Goal: Communication & Community: Share content

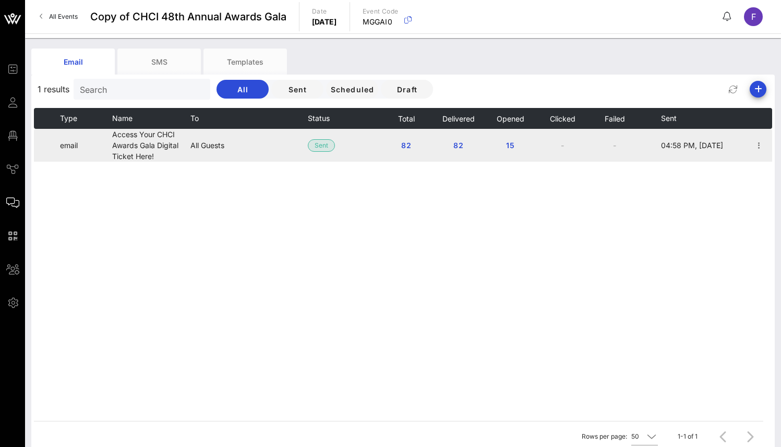
click at [688, 144] on span "04:58 PM, [DATE]" at bounding box center [692, 145] width 62 height 9
click at [513, 144] on span "15" at bounding box center [510, 145] width 17 height 9
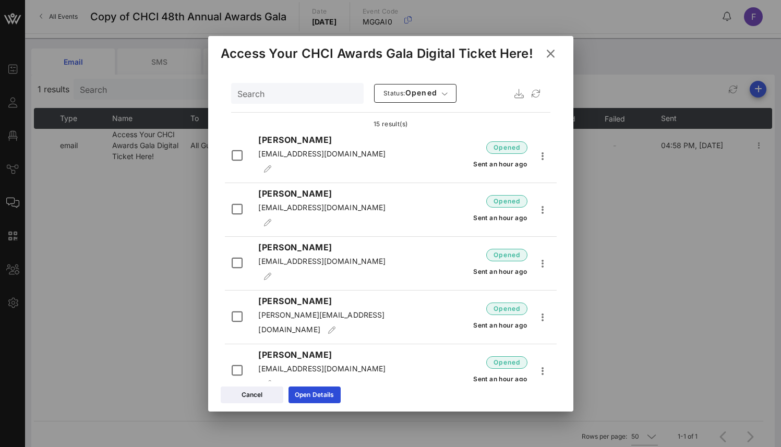
scroll to position [438, 0]
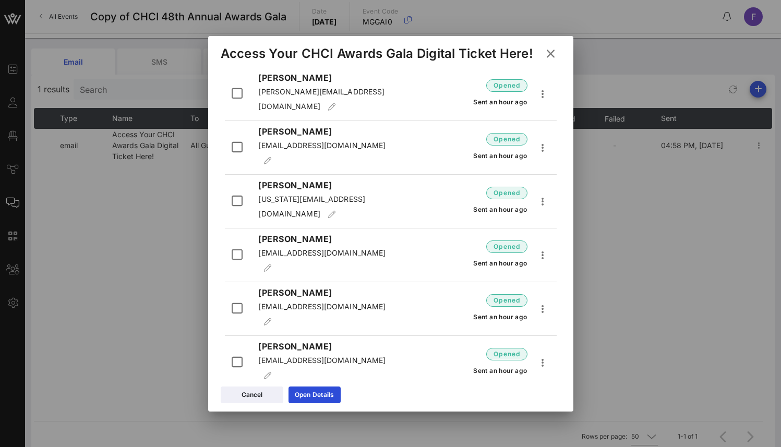
click at [547, 54] on icon at bounding box center [550, 53] width 16 height 17
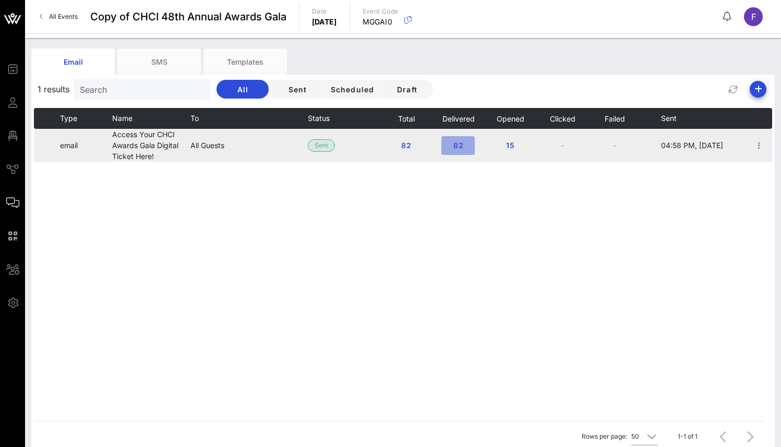
click at [456, 144] on span "82" at bounding box center [457, 145] width 17 height 9
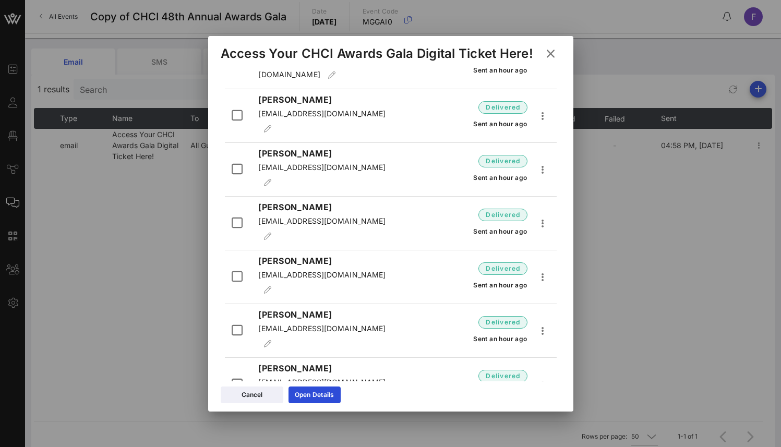
scroll to position [3483, 0]
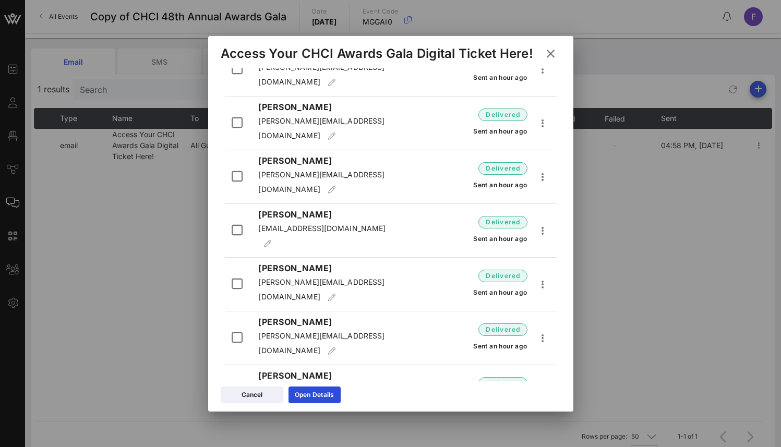
click at [549, 55] on icon at bounding box center [550, 54] width 17 height 18
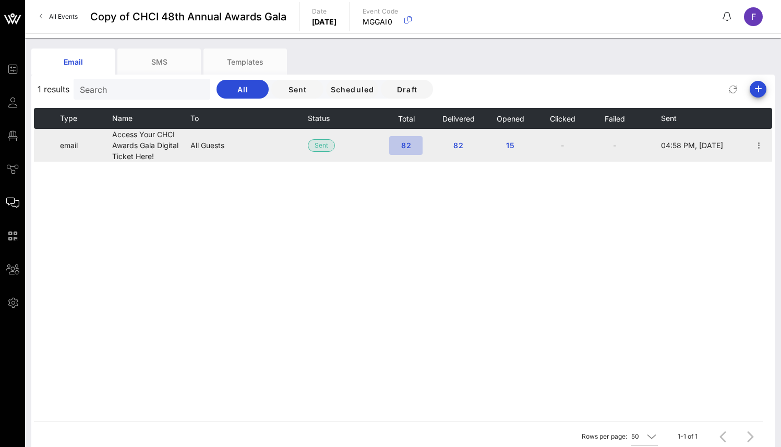
click at [403, 141] on span "82" at bounding box center [405, 145] width 17 height 9
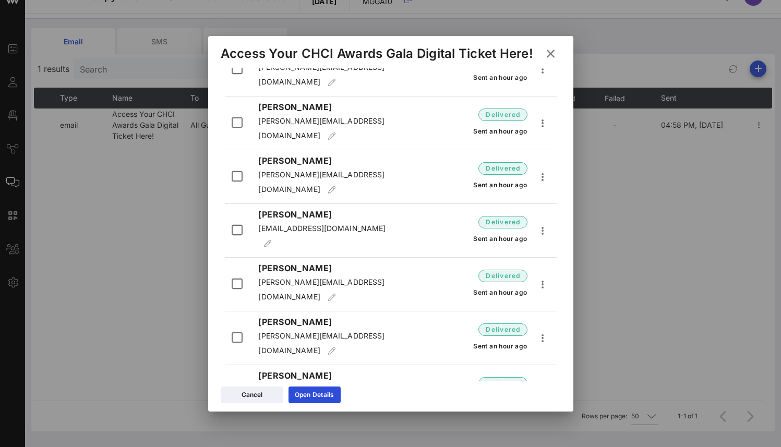
click at [549, 52] on icon at bounding box center [550, 53] width 18 height 17
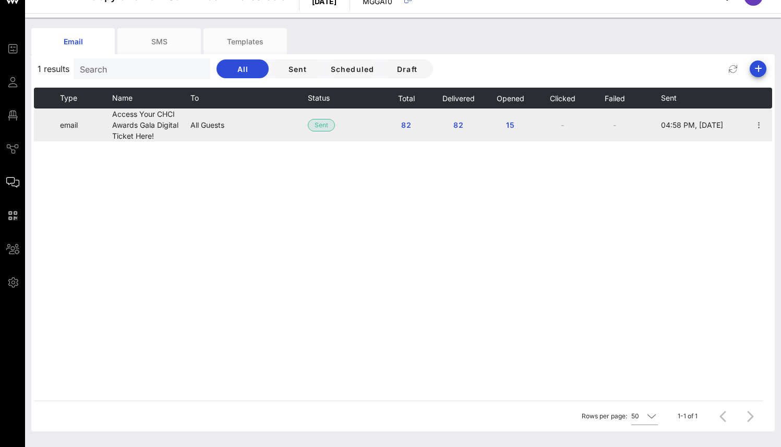
scroll to position [0, 0]
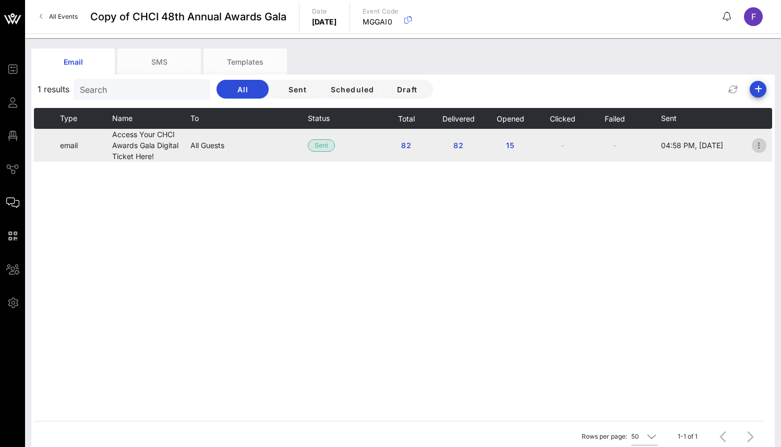
click at [757, 140] on icon "button" at bounding box center [758, 145] width 13 height 13
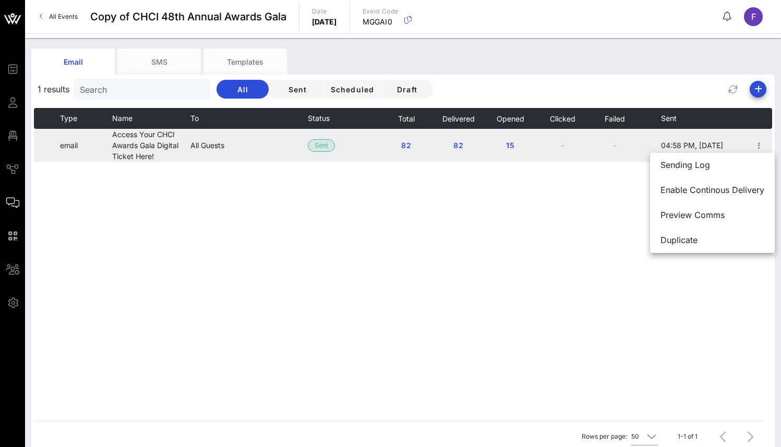
click at [468, 156] on td "82" at bounding box center [458, 145] width 52 height 33
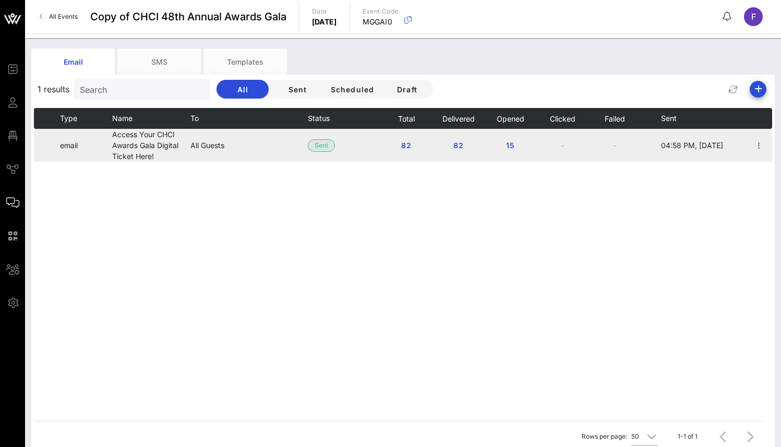
click at [250, 148] on td "All Guests" at bounding box center [248, 145] width 117 height 33
click at [759, 147] on icon "button" at bounding box center [758, 145] width 13 height 13
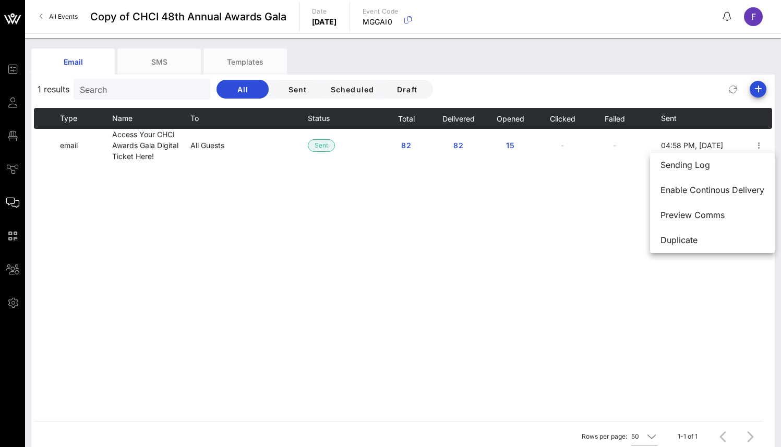
click at [364, 168] on div "Type Name To Status Total Delivered Opened Clicked Failed Sent email Access You…" at bounding box center [403, 264] width 738 height 313
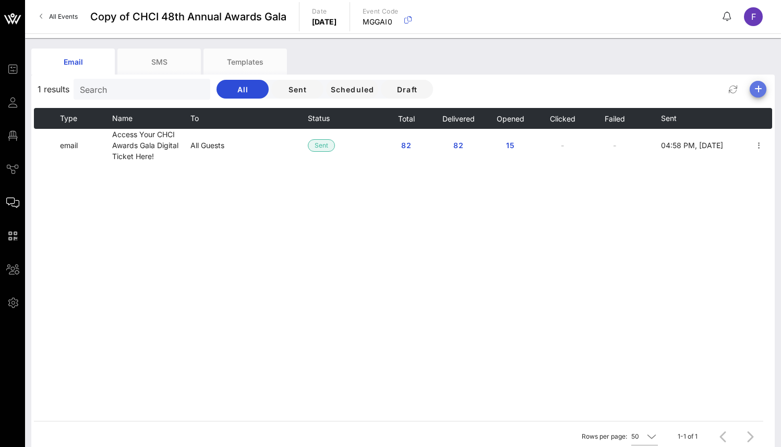
click at [757, 91] on icon "button" at bounding box center [757, 89] width 13 height 13
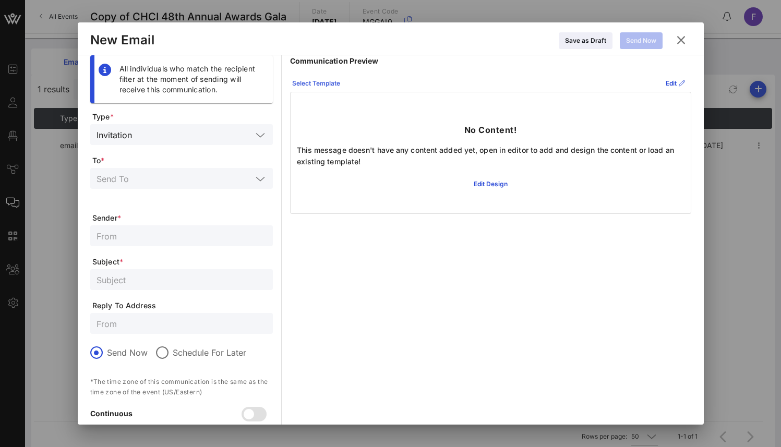
click at [325, 83] on div "Select Template" at bounding box center [316, 83] width 48 height 10
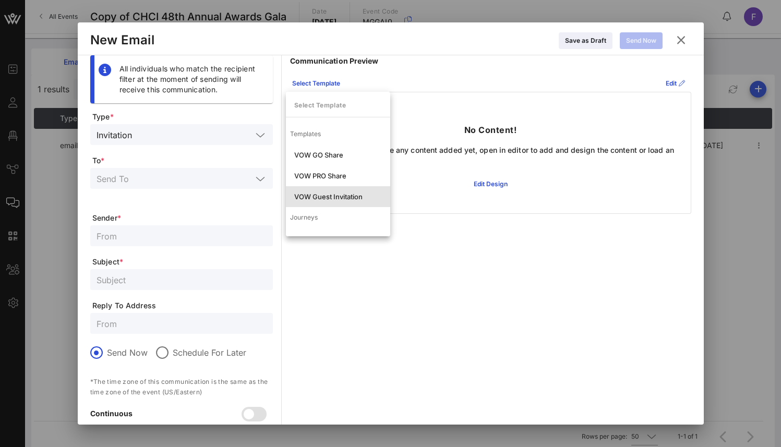
click at [324, 199] on div "VOW Guest Invitation" at bounding box center [338, 196] width 88 height 8
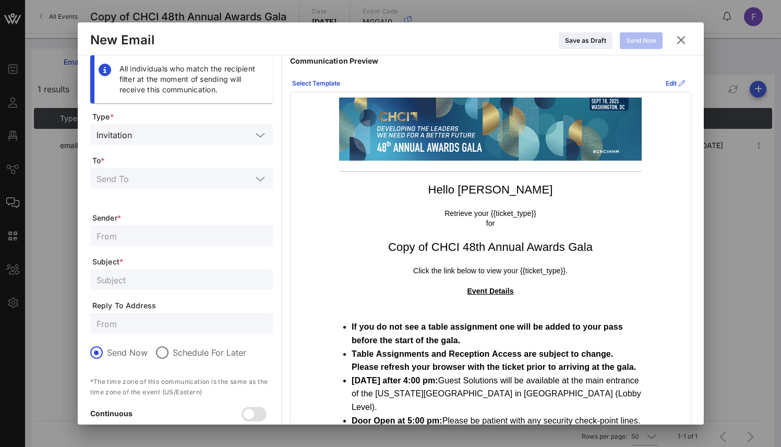
scroll to position [124, 0]
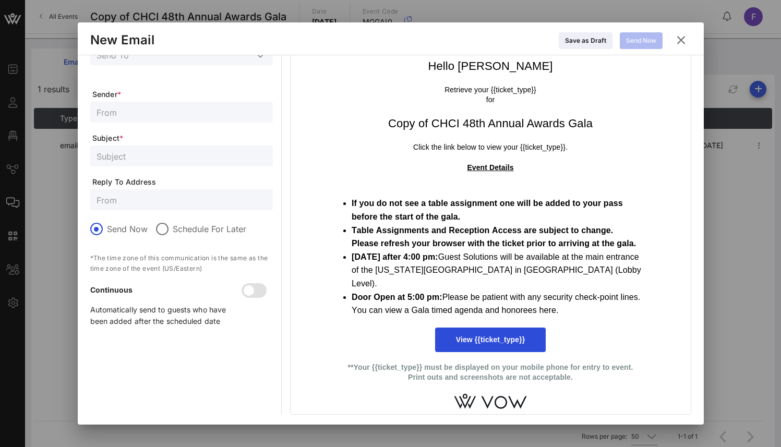
click at [519, 379] on strong "**Your {{ticket_type}} must be displayed on your mobile phone for entry to even…" at bounding box center [490, 372] width 285 height 19
click at [566, 378] on strong "**Your {{ticket_type}} must be displayed on your mobile phone for entry to even…" at bounding box center [490, 372] width 285 height 19
drag, startPoint x: 528, startPoint y: 378, endPoint x: 541, endPoint y: 376, distance: 12.6
click at [528, 378] on strong "**Your {{ticket_type}} must be displayed on your mobile phone for entry to even…" at bounding box center [490, 372] width 285 height 19
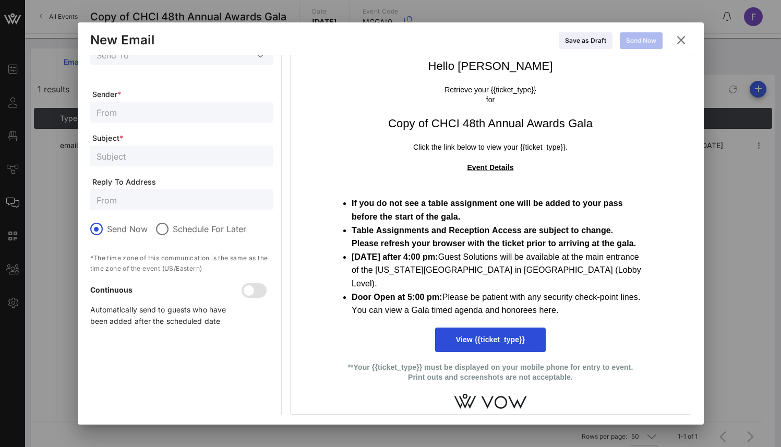
click at [590, 376] on p "**Your {{ticket_type}} must be displayed on your mobile phone for entry to even…" at bounding box center [490, 372] width 302 height 20
click at [569, 376] on p "**Your {{ticket_type}} must be displayed on your mobile phone for entry to even…" at bounding box center [490, 372] width 302 height 20
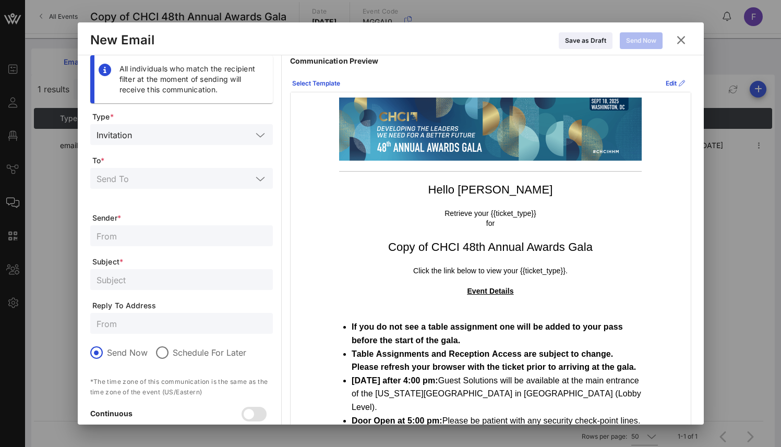
click at [471, 221] on p "Retrieve your {{ticket_type}} for" at bounding box center [490, 219] width 302 height 20
click at [668, 80] on div "Edit" at bounding box center [674, 83] width 19 height 10
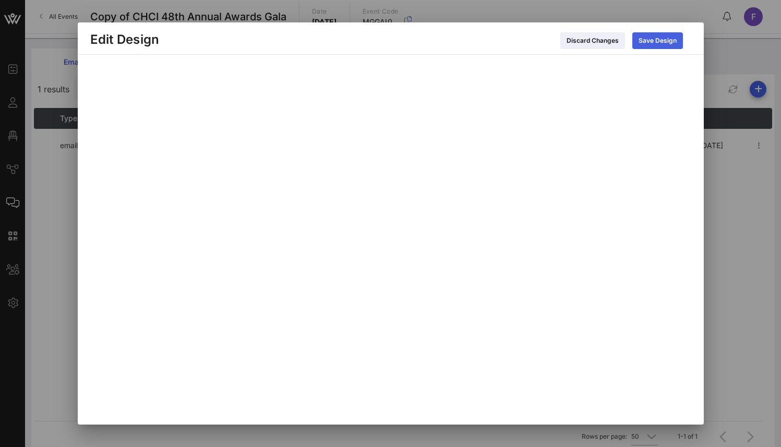
click at [664, 38] on div "Save Design" at bounding box center [657, 40] width 38 height 10
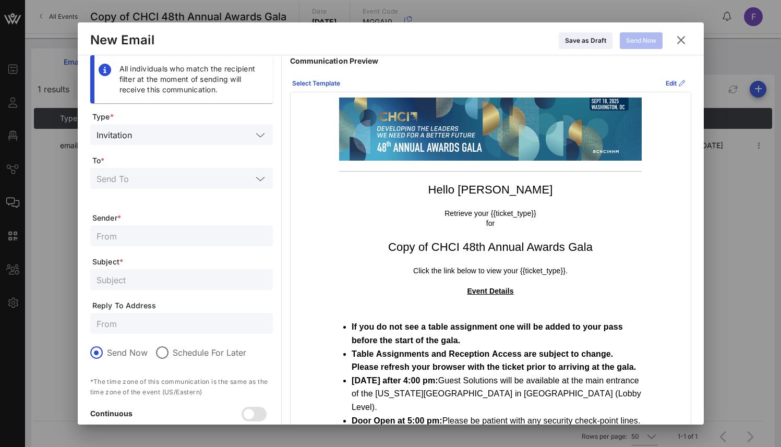
click at [159, 138] on input "text" at bounding box center [194, 135] width 116 height 14
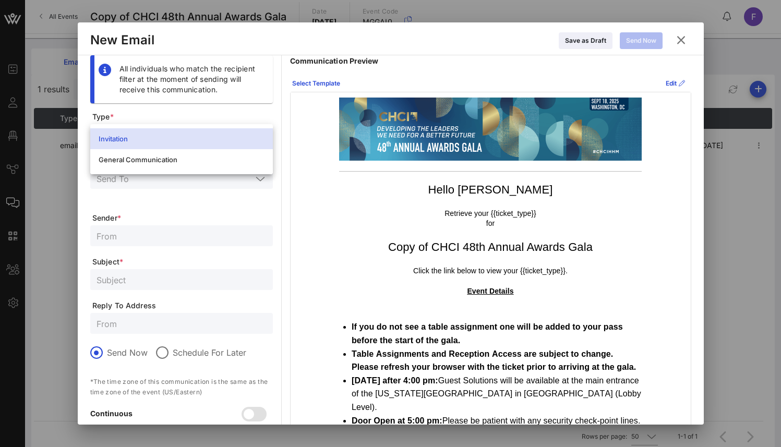
click at [176, 116] on span "Type *" at bounding box center [182, 117] width 180 height 10
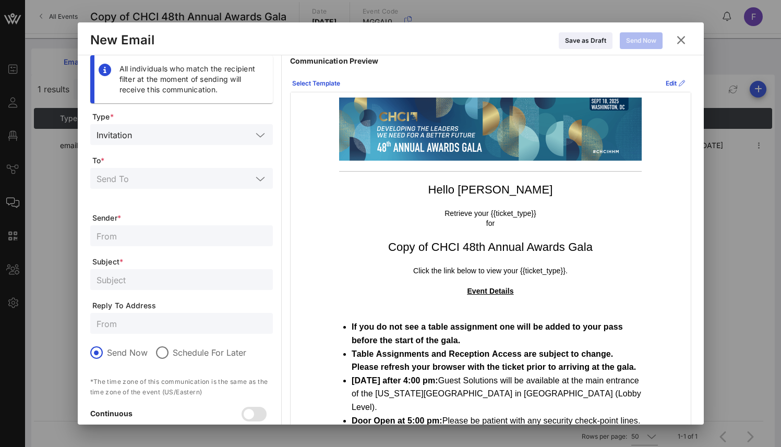
click at [160, 180] on input "text" at bounding box center [173, 179] width 155 height 14
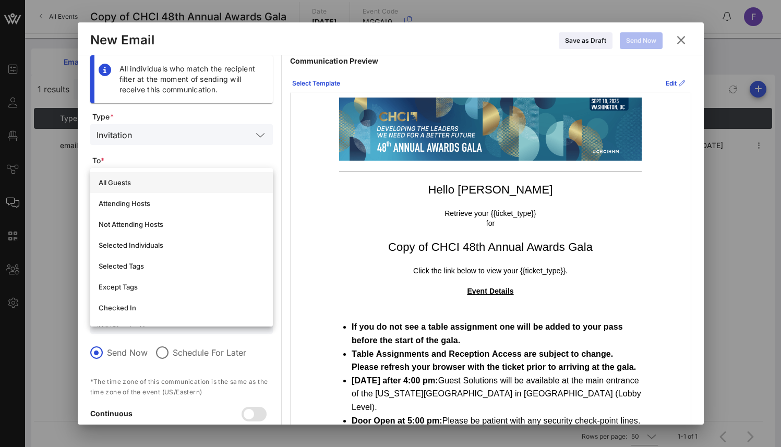
click at [180, 180] on div "All Guests" at bounding box center [182, 182] width 166 height 8
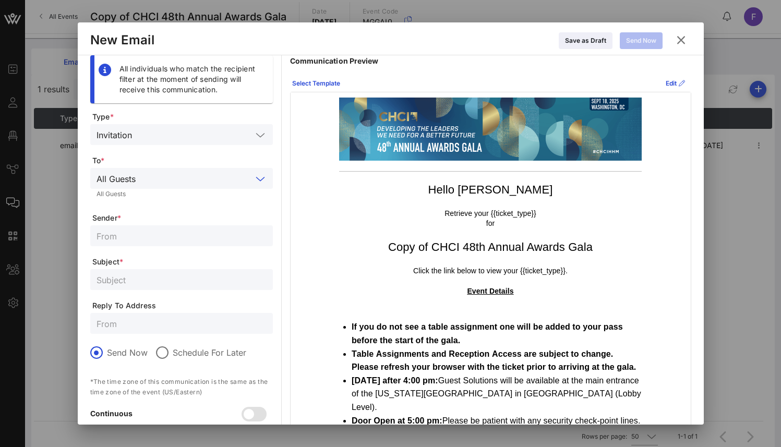
click at [151, 237] on input "text" at bounding box center [181, 236] width 170 height 14
drag, startPoint x: 430, startPoint y: 248, endPoint x: 456, endPoint y: 247, distance: 26.6
click at [456, 247] on h1 "Copy of CHCI 48th Annual Awards Gala" at bounding box center [490, 247] width 302 height 16
copy h1 "CHCI"
click at [192, 240] on input "text" at bounding box center [181, 236] width 170 height 14
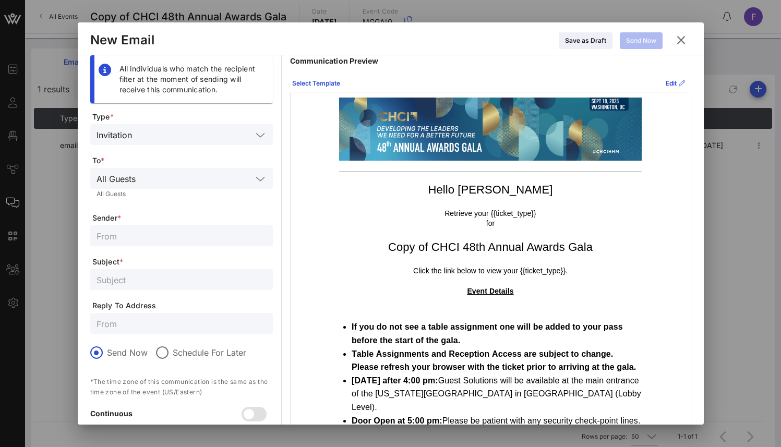
paste input "CHCI"
type input "CHCI"
click at [138, 275] on input "text" at bounding box center [181, 280] width 170 height 14
paste input "CHCI 48th Annual Awards Gala"
type input "CHCI 48th Annual Awards Gala"
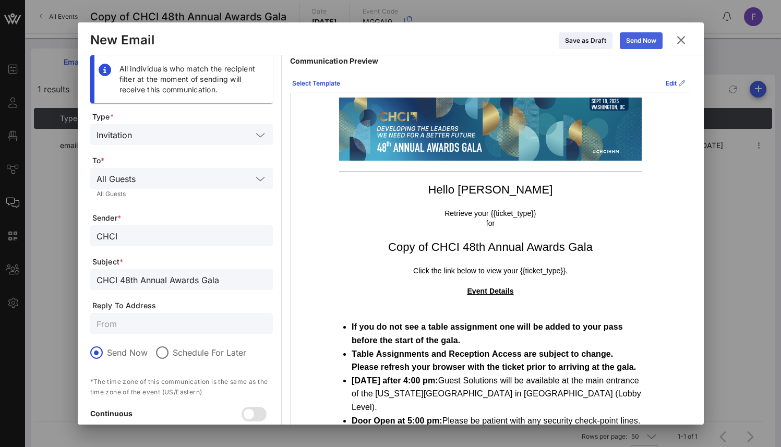
click at [643, 39] on button "Send Now" at bounding box center [640, 40] width 43 height 17
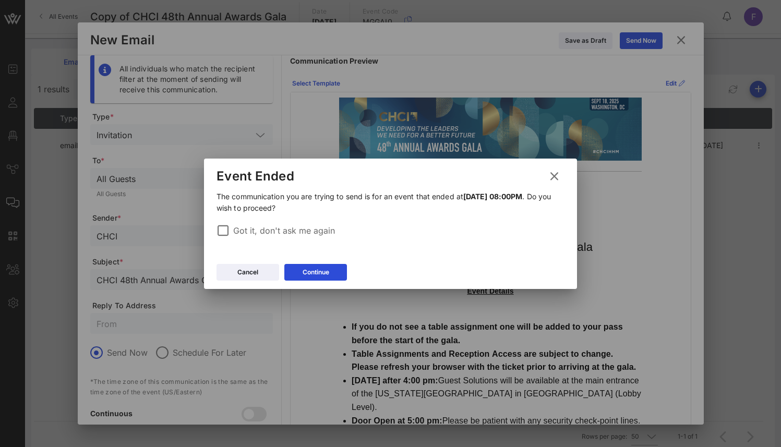
click at [295, 223] on div "Got it, don't ask me again" at bounding box center [390, 235] width 348 height 26
click at [304, 273] on div "Continue" at bounding box center [315, 272] width 27 height 10
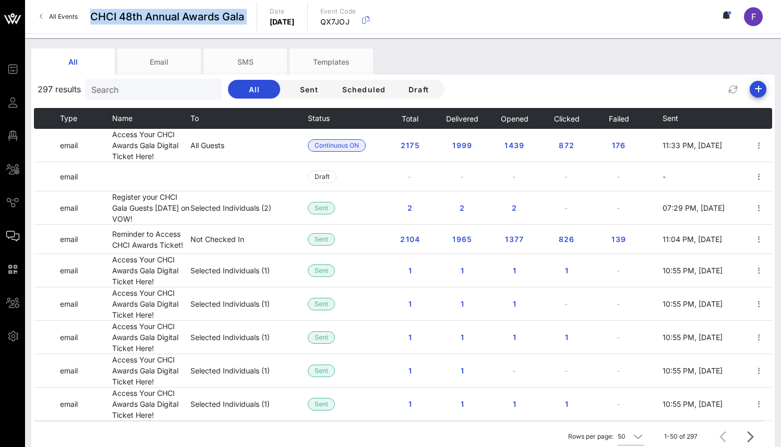
drag, startPoint x: 101, startPoint y: 16, endPoint x: 264, endPoint y: 15, distance: 162.7
click at [264, 15] on div "All Events CHCI 48th Annual Awards Gala Date [DATE] Event Code QX7JOJ F" at bounding box center [403, 16] width 756 height 33
copy div "CHCI 48th Annual Awards Gala"
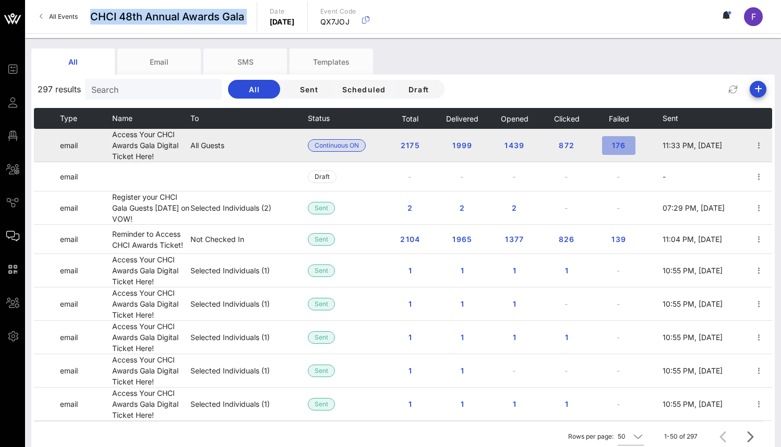
click at [610, 142] on span "176" at bounding box center [618, 145] width 17 height 9
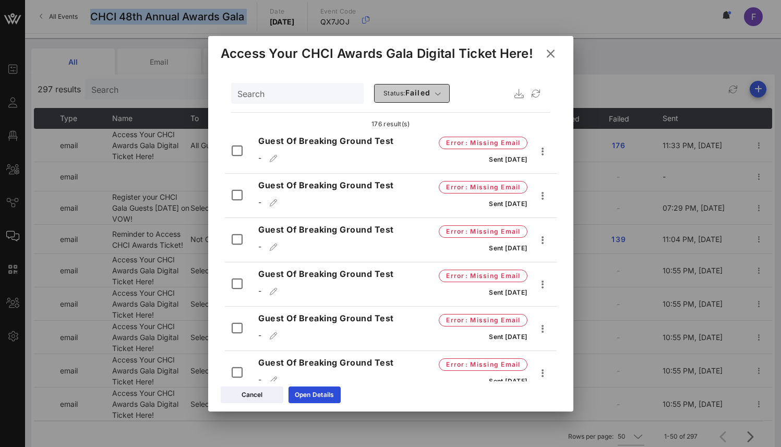
click at [379, 100] on button "Status: failed" at bounding box center [412, 93] width 76 height 19
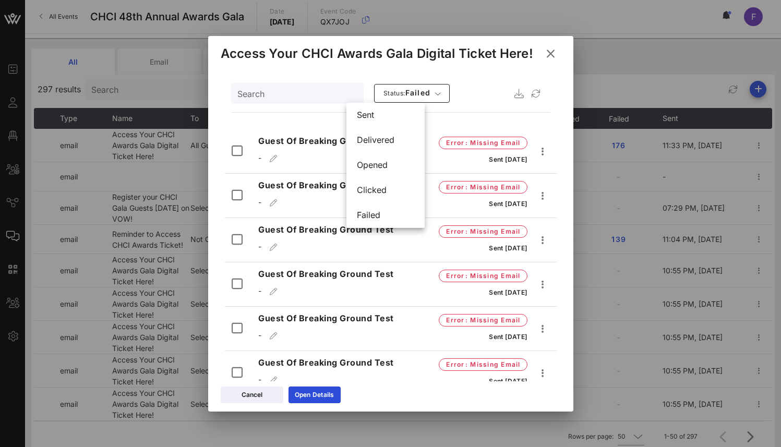
click at [446, 89] on div "Search Status: failed" at bounding box center [390, 93] width 319 height 25
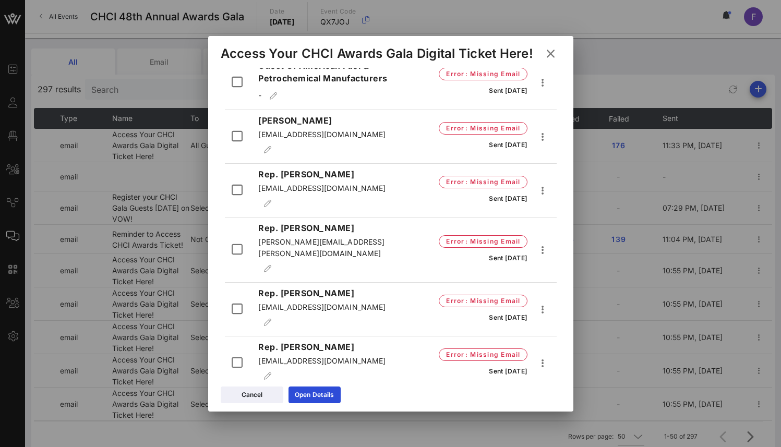
scroll to position [8223, 0]
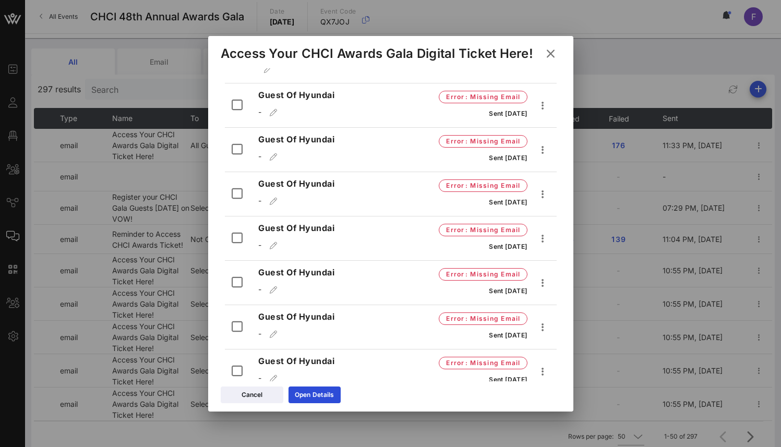
click at [553, 55] on icon at bounding box center [550, 53] width 18 height 17
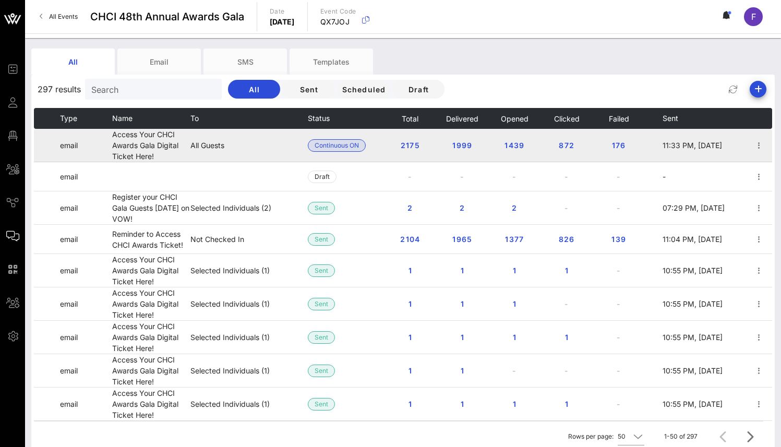
click at [728, 148] on td at bounding box center [736, 145] width 18 height 33
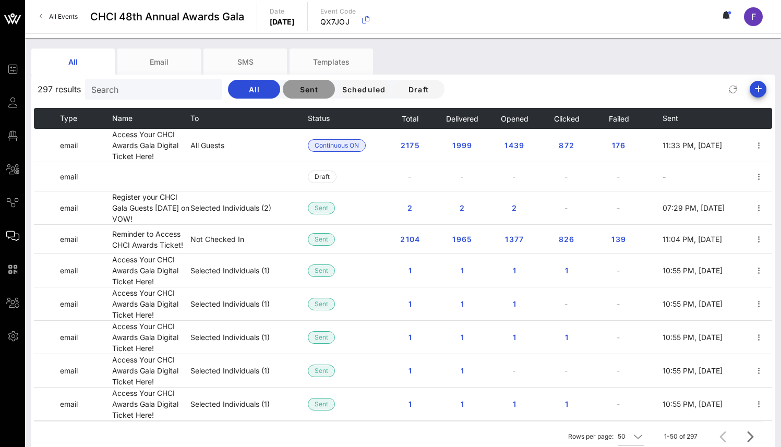
click at [291, 92] on span "Sent" at bounding box center [308, 89] width 35 height 9
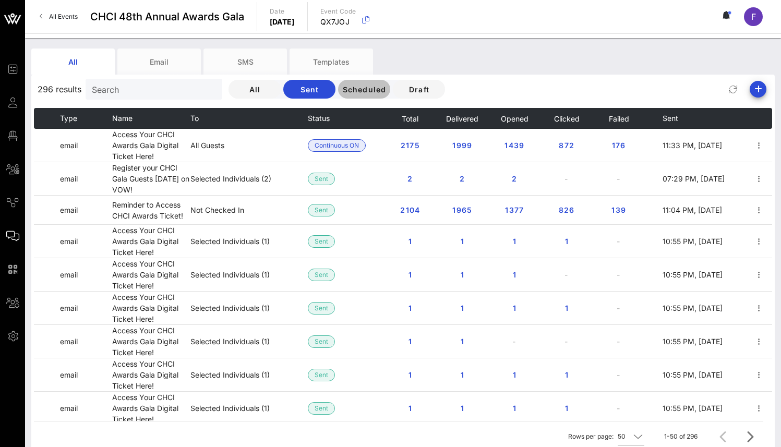
click at [342, 90] on span "Scheduled" at bounding box center [364, 89] width 44 height 9
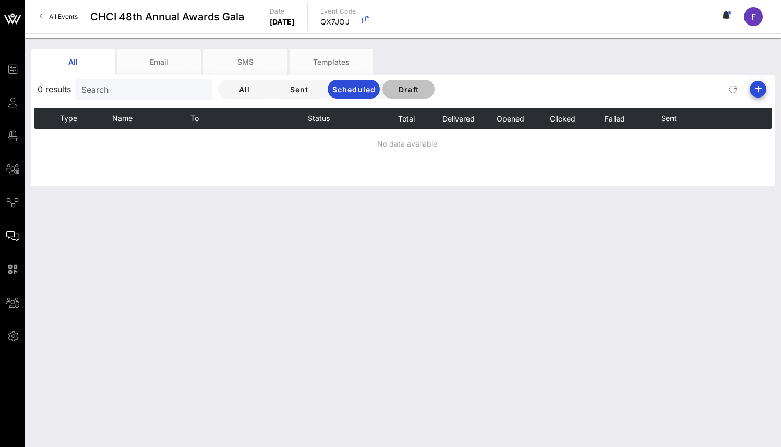
click at [388, 94] on button "Draft" at bounding box center [408, 89] width 52 height 19
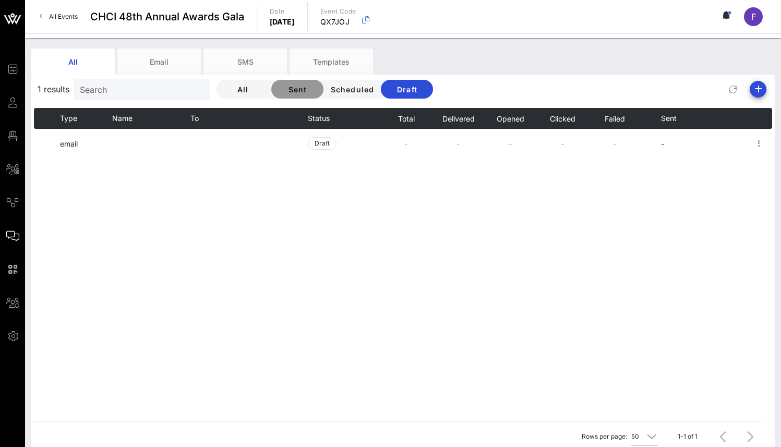
click at [279, 92] on span "Sent" at bounding box center [296, 89] width 35 height 9
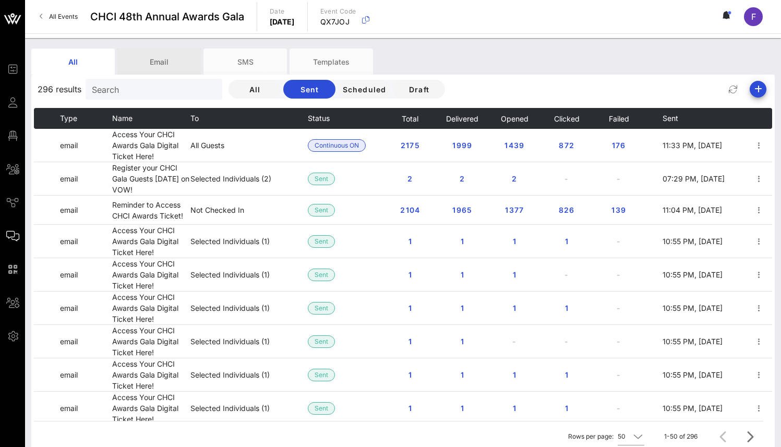
click at [154, 66] on div "Email" at bounding box center [158, 61] width 83 height 26
click at [234, 63] on div "SMS" at bounding box center [244, 61] width 83 height 26
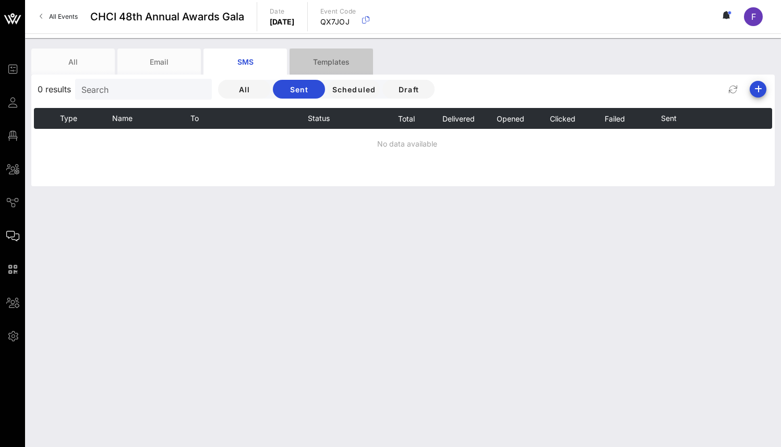
click at [342, 62] on div "Templates" at bounding box center [330, 61] width 83 height 26
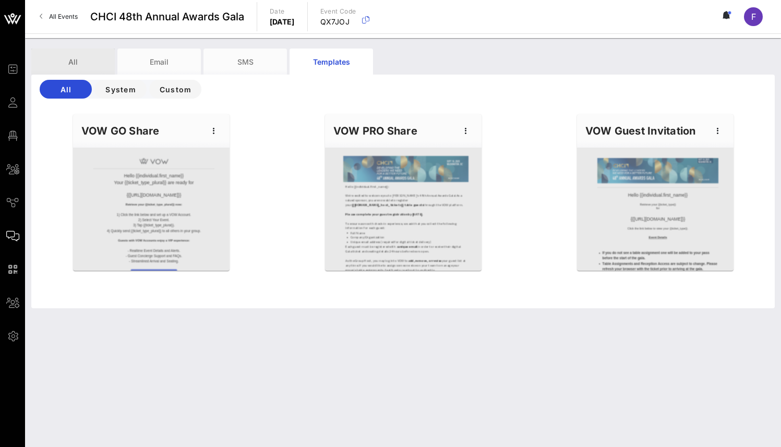
click at [86, 63] on div "All" at bounding box center [72, 61] width 83 height 26
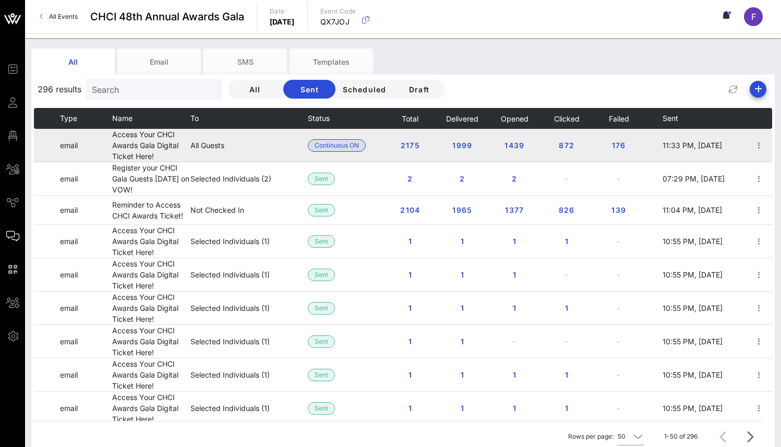
click at [235, 140] on td "All Guests" at bounding box center [248, 145] width 117 height 33
click at [232, 147] on td "All Guests" at bounding box center [248, 145] width 117 height 33
click at [517, 147] on span "1439" at bounding box center [514, 145] width 20 height 9
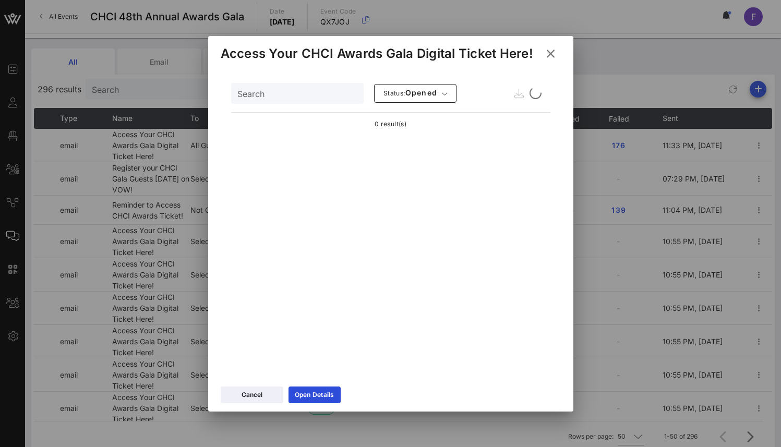
click at [551, 50] on icon at bounding box center [550, 53] width 16 height 15
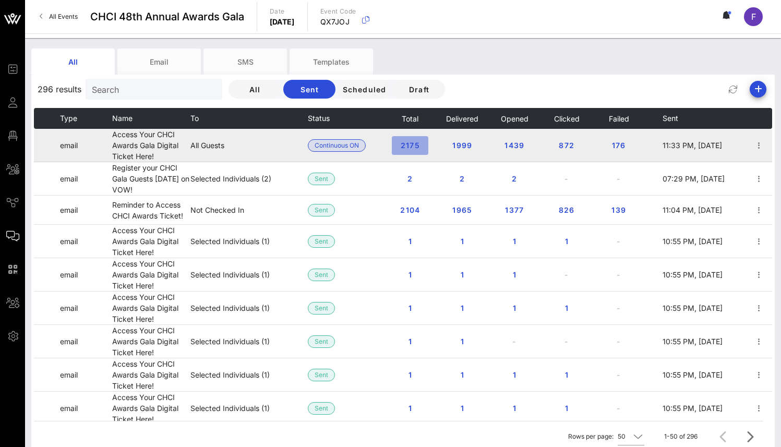
click at [402, 149] on span "2175" at bounding box center [410, 145] width 20 height 9
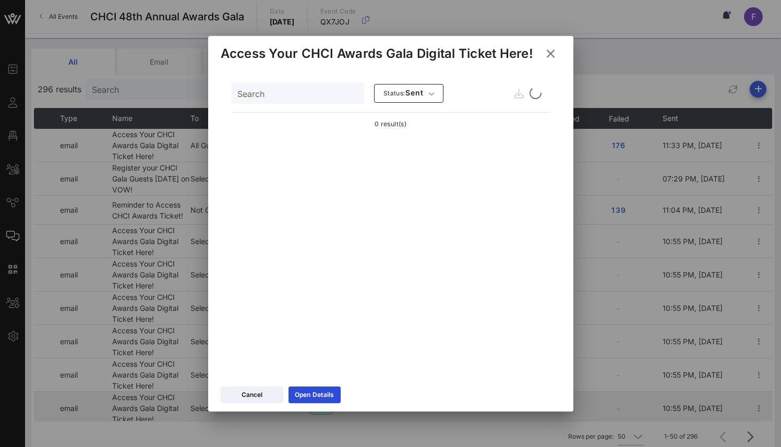
click at [554, 53] on icon at bounding box center [550, 53] width 18 height 17
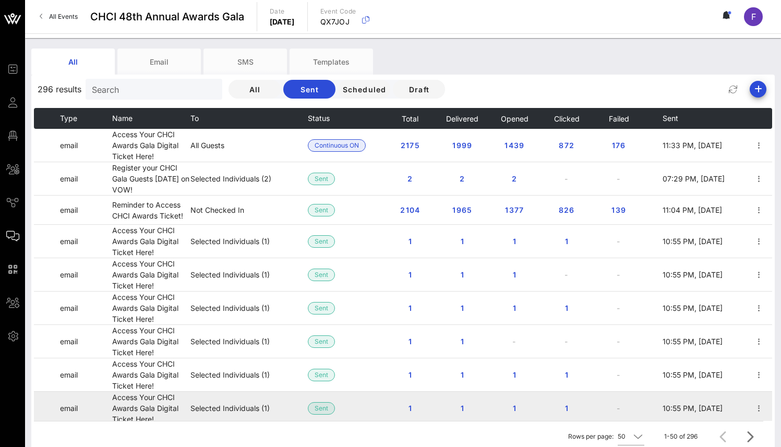
click at [257, 394] on td "Selected Individuals (1)" at bounding box center [248, 408] width 117 height 33
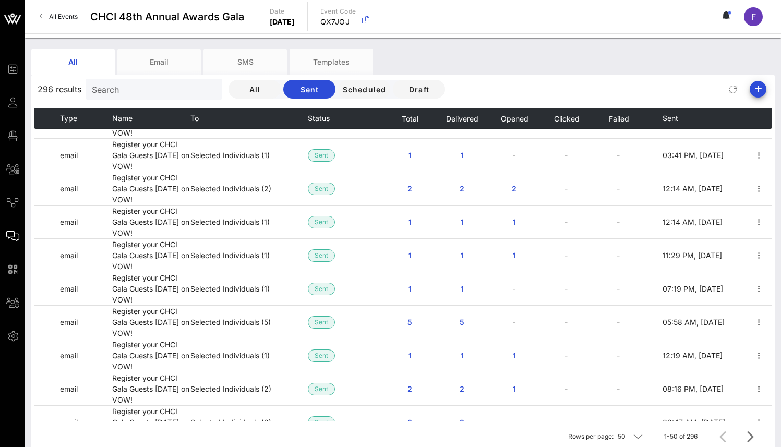
scroll to position [0, 0]
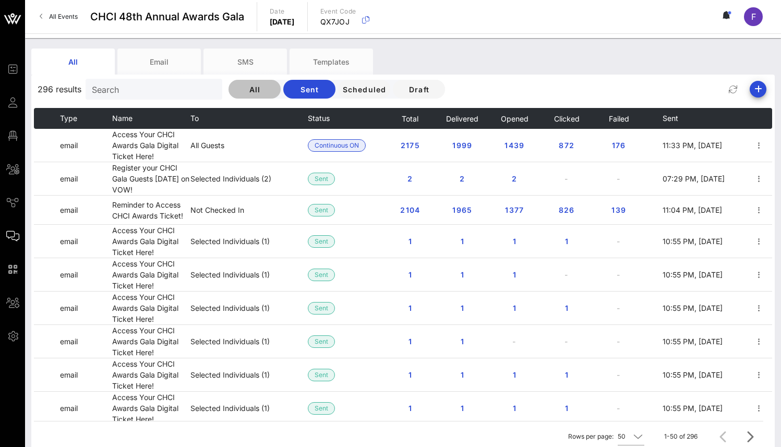
click at [237, 89] on span "All" at bounding box center [254, 89] width 35 height 9
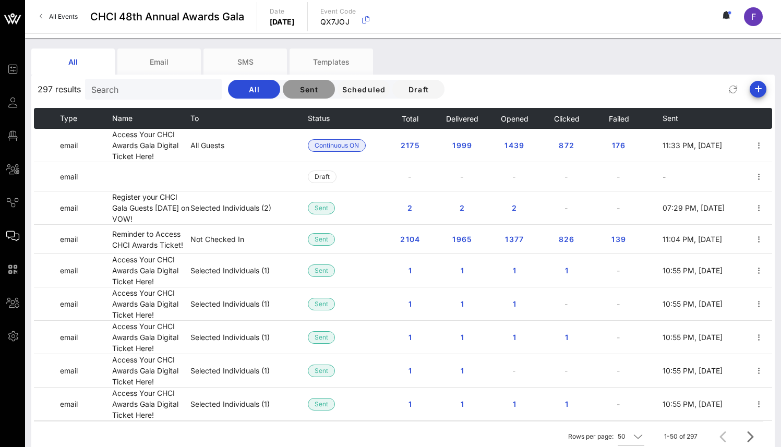
click at [291, 85] on span "Sent" at bounding box center [308, 89] width 35 height 9
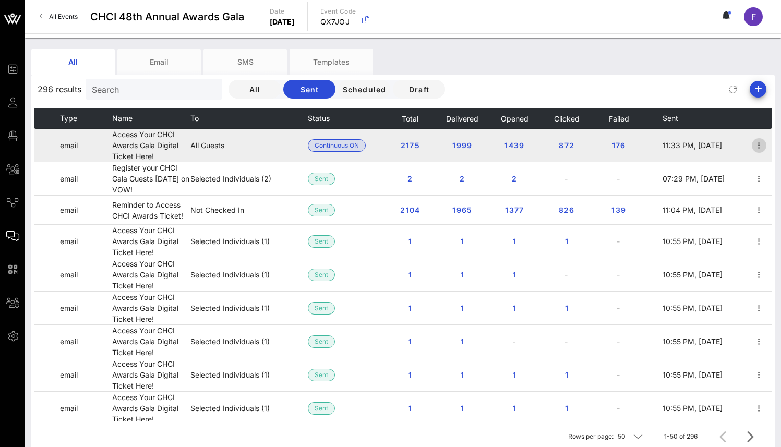
click at [754, 144] on icon "button" at bounding box center [758, 145] width 13 height 13
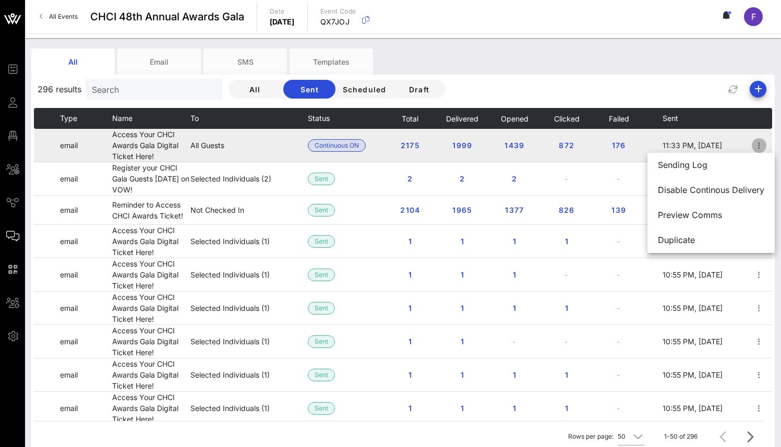
click at [752, 142] on icon "button" at bounding box center [758, 145] width 13 height 13
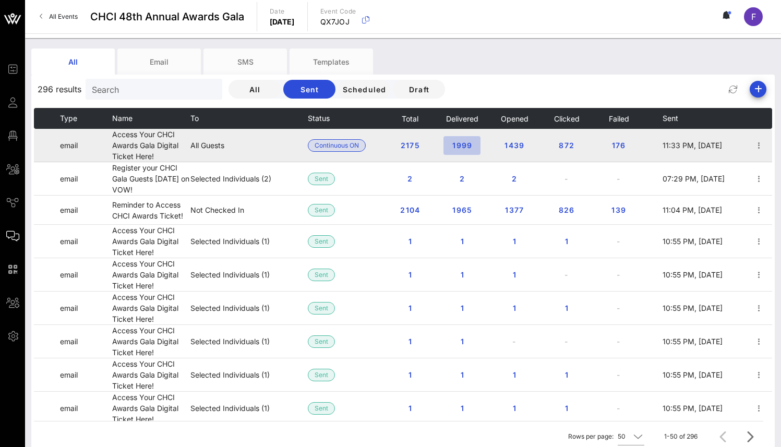
click at [456, 144] on span "1999" at bounding box center [462, 145] width 20 height 9
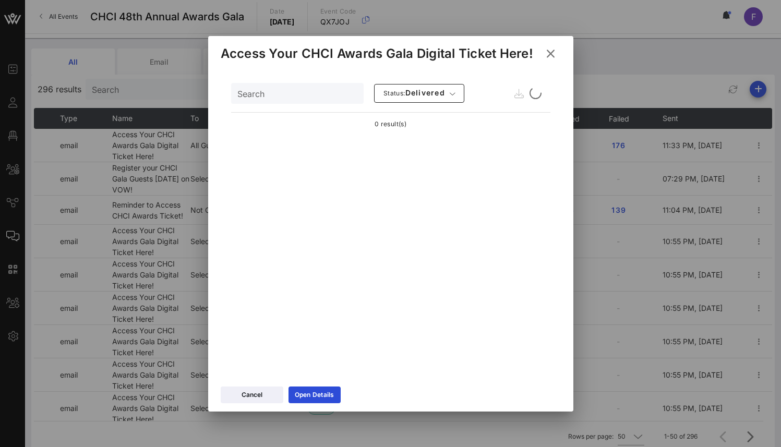
click at [518, 94] on div "Search Status: delivered" at bounding box center [390, 93] width 319 height 25
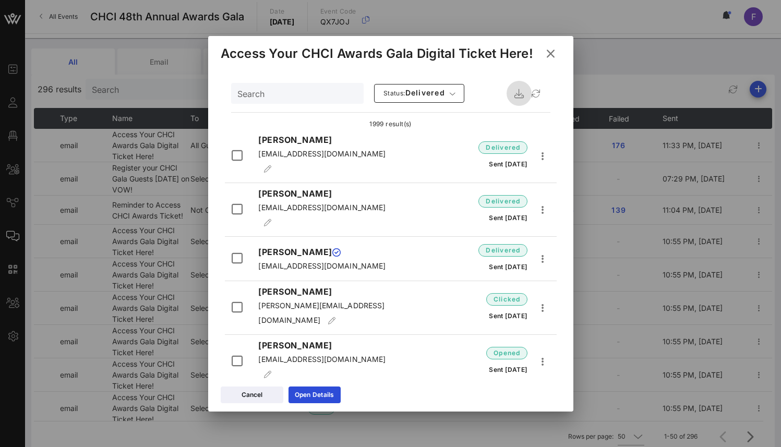
click at [513, 92] on icon "button" at bounding box center [519, 93] width 13 height 13
click at [548, 53] on icon at bounding box center [550, 53] width 14 height 13
click at [551, 53] on div "All Email SMS Templates" at bounding box center [394, 61] width 727 height 26
click at [549, 52] on div "All Email SMS Templates" at bounding box center [394, 61] width 727 height 26
